Goal: Find contact information: Find contact information

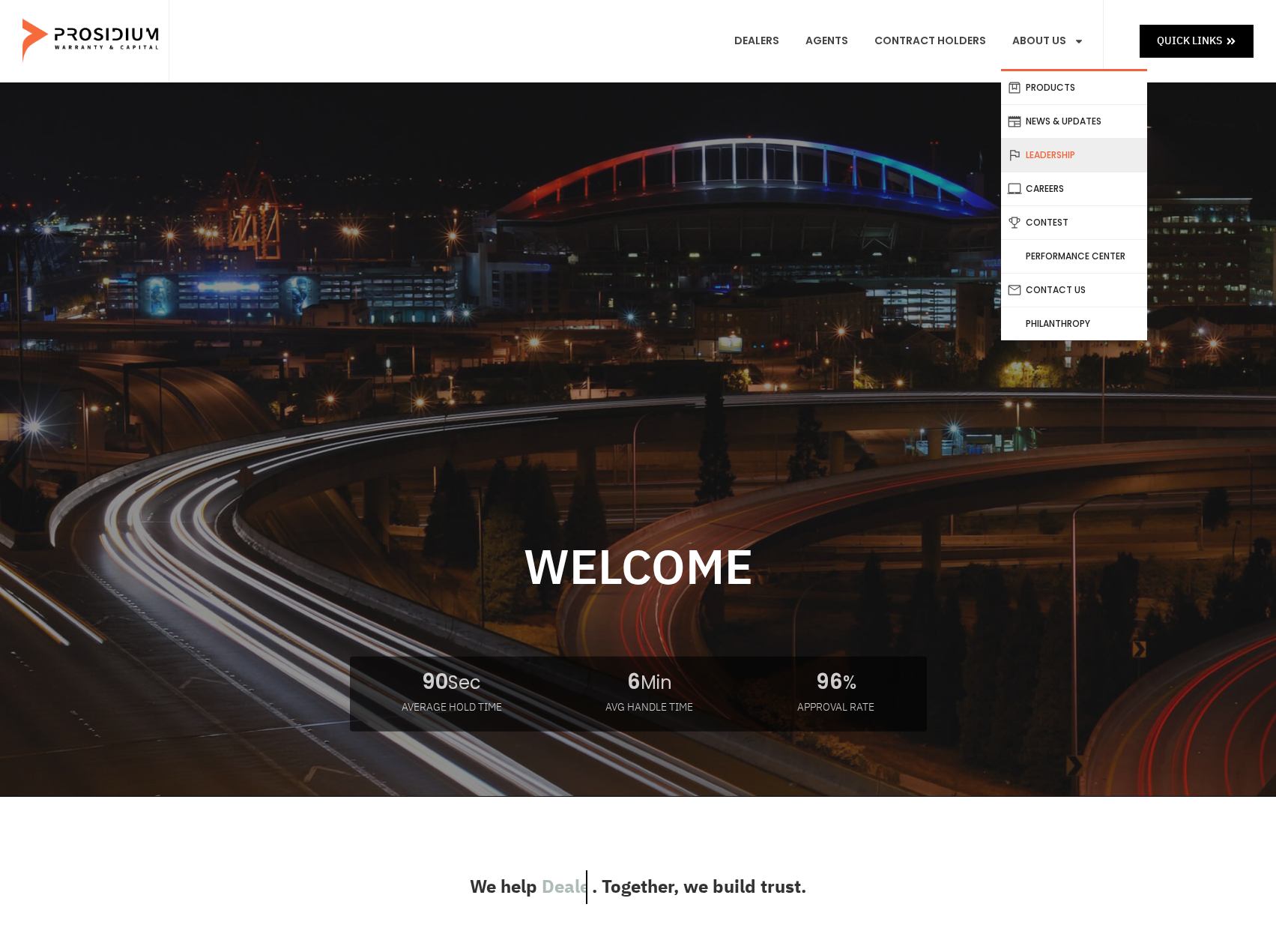
click at [1046, 162] on link "Leadership" at bounding box center [1074, 156] width 146 height 33
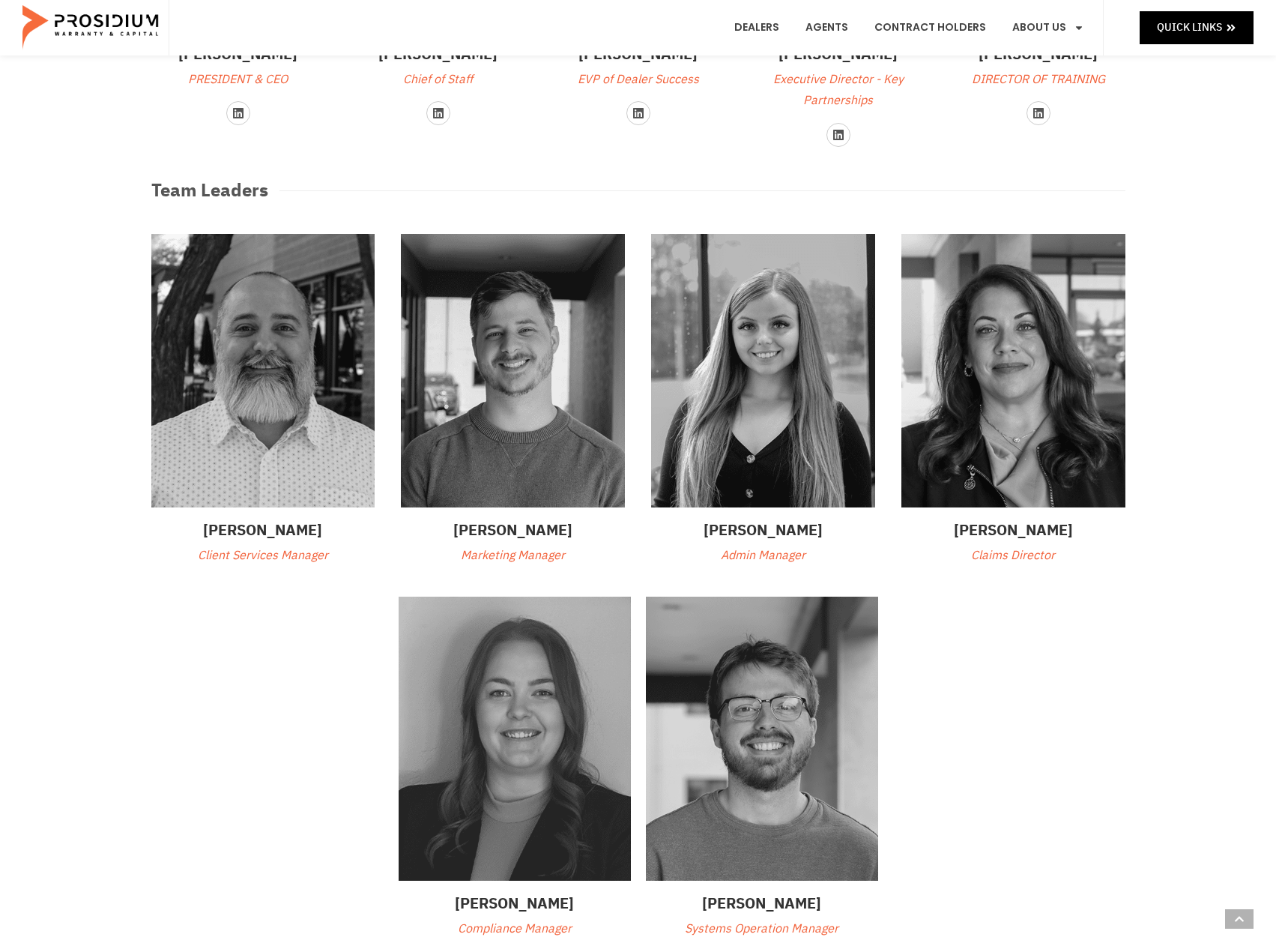
scroll to position [225, 0]
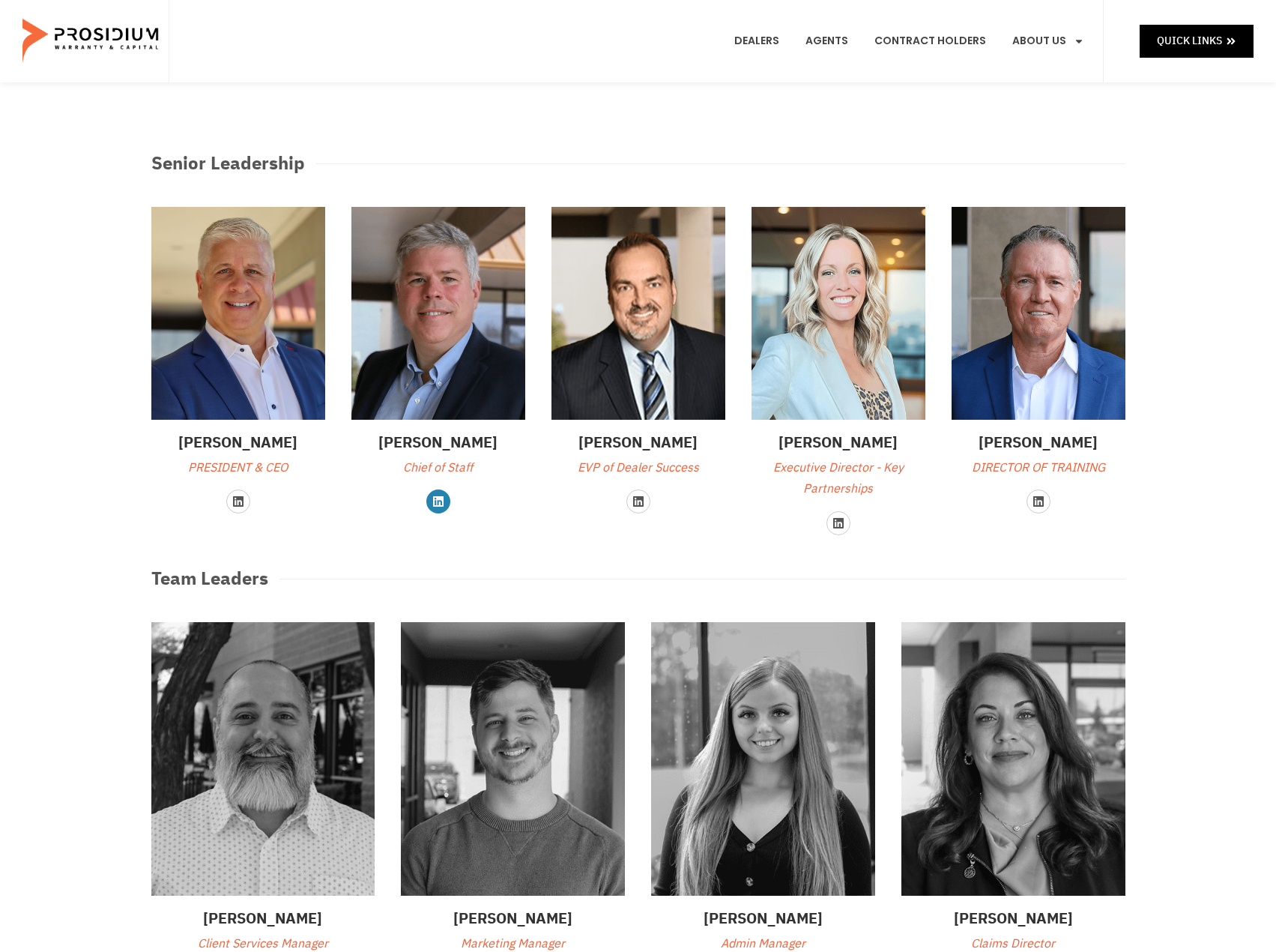
click at [441, 504] on icon at bounding box center [439, 501] width 12 height 12
